Goal: Information Seeking & Learning: Find specific fact

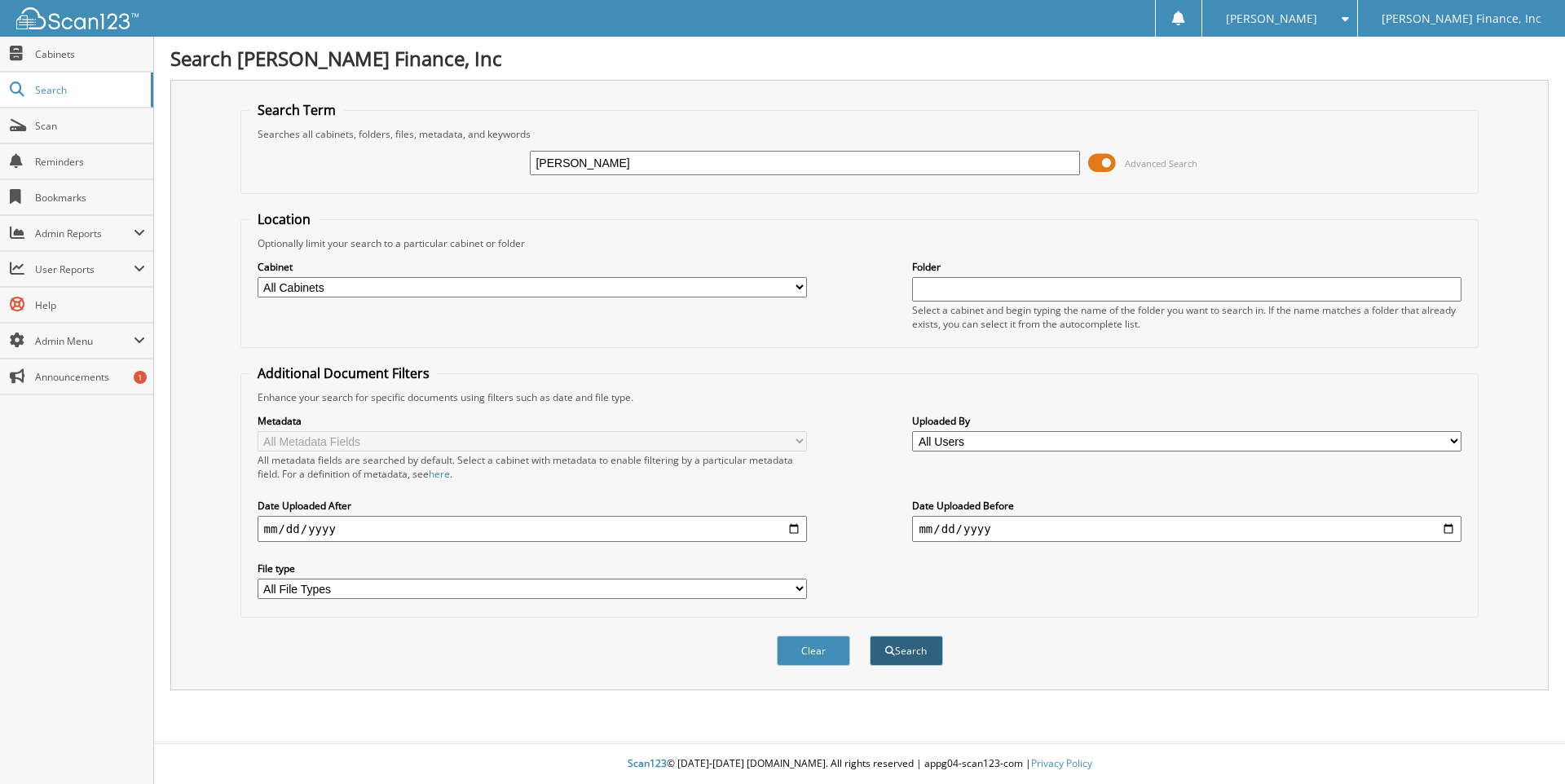
type input "[PERSON_NAME]"
click at [924, 660] on button "Search" at bounding box center [906, 651] width 74 height 30
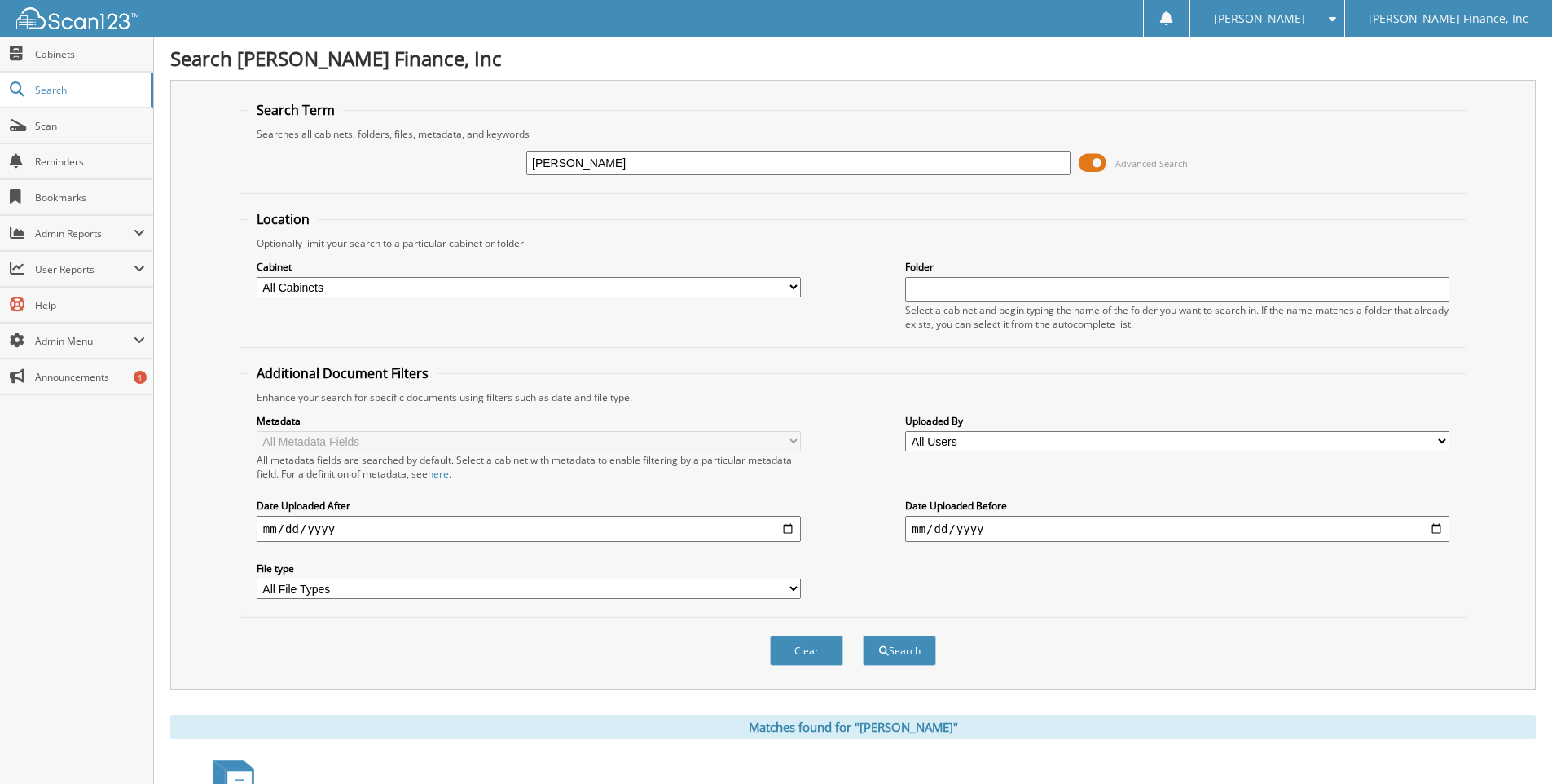
click at [720, 167] on input "[PERSON_NAME]" at bounding box center [798, 162] width 545 height 25
type input "[PERSON_NAME]"
click at [899, 650] on button "Search" at bounding box center [900, 651] width 74 height 30
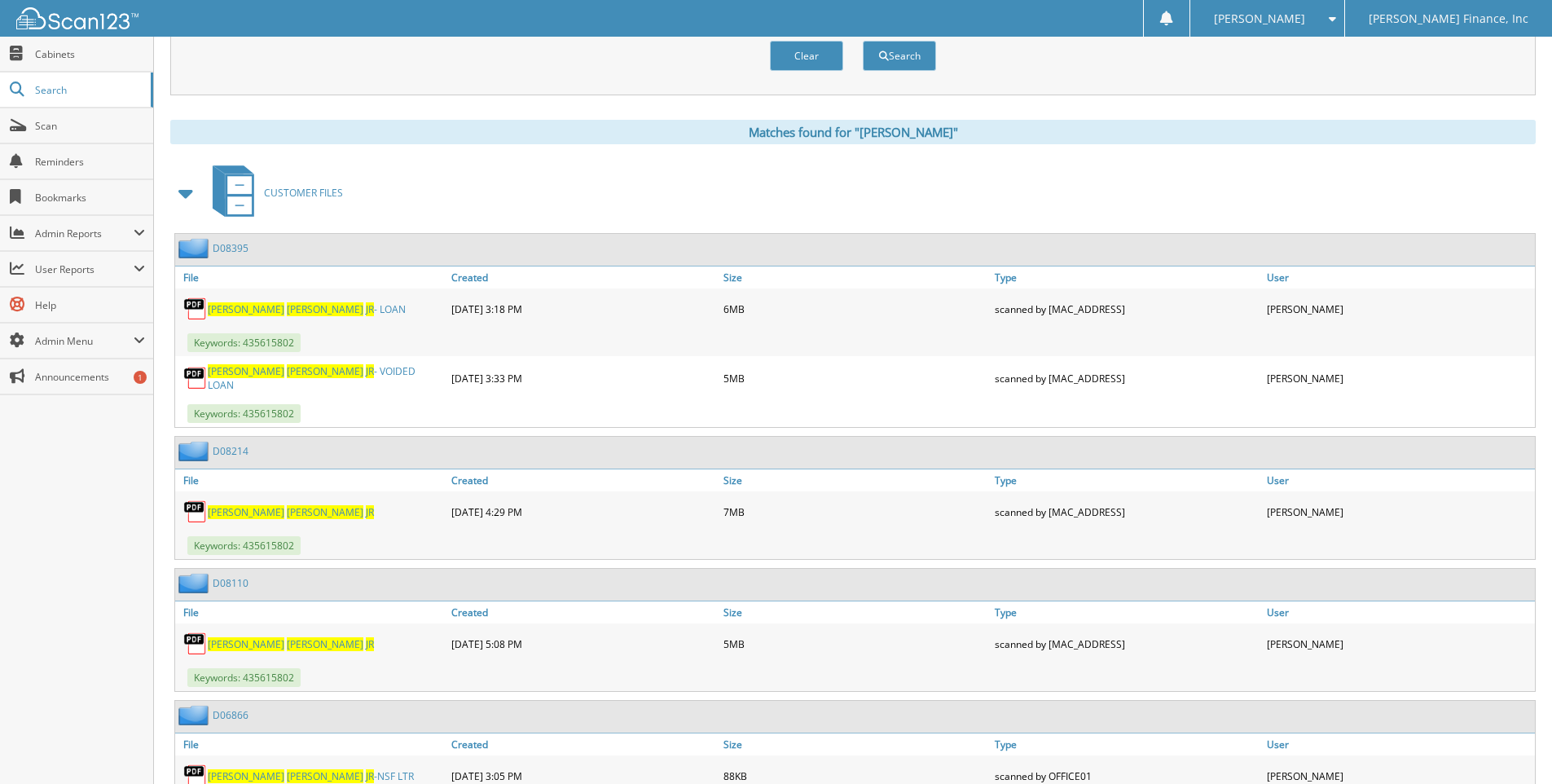
scroll to position [570, 0]
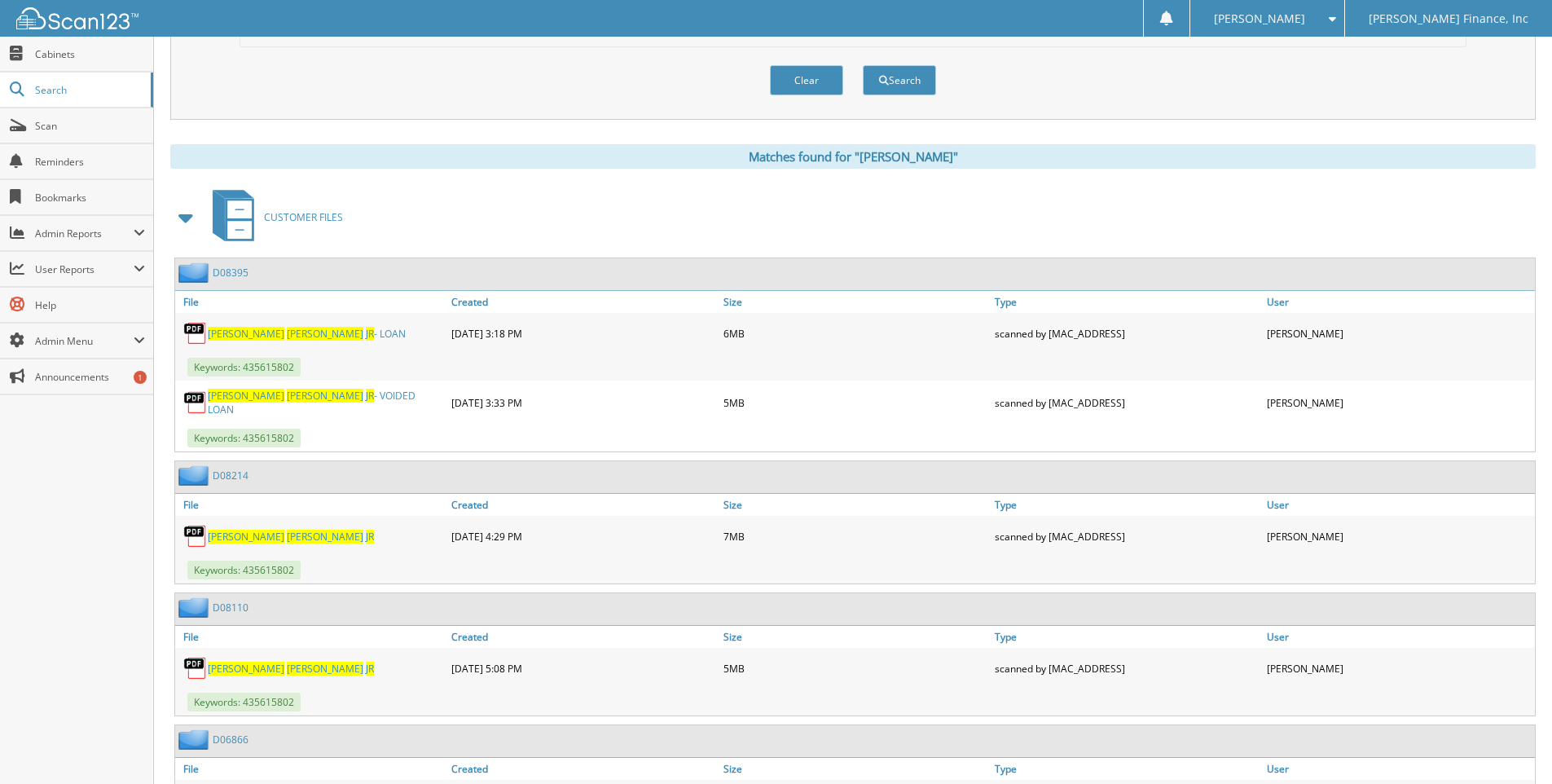
click at [195, 333] on img at bounding box center [195, 333] width 25 height 25
click at [248, 334] on link "RONALD INMAN JR - LOAN" at bounding box center [307, 333] width 198 height 14
